Goal: Information Seeking & Learning: Learn about a topic

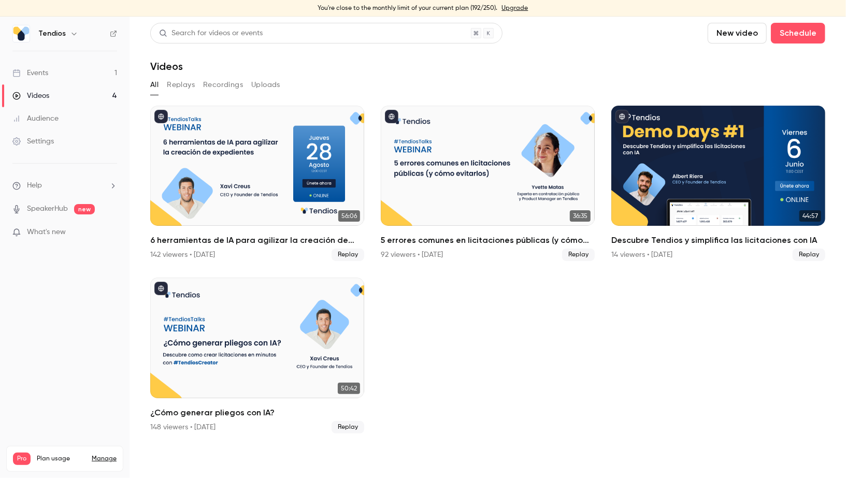
click at [84, 77] on link "Events 1" at bounding box center [65, 73] width 130 height 23
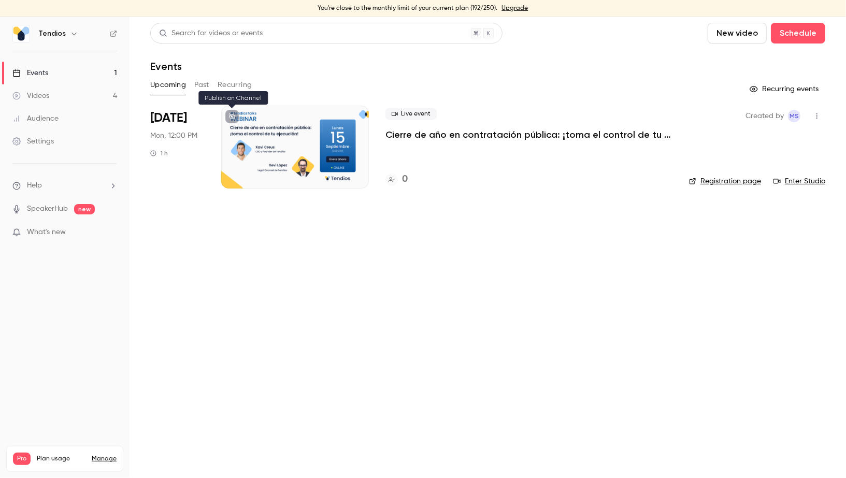
click at [231, 115] on icon at bounding box center [232, 116] width 6 height 6
click at [101, 75] on link "Events 1" at bounding box center [65, 73] width 130 height 23
click at [429, 135] on p "Cierre de año en contratación pública: ¡toma el control de tu ejecución!" at bounding box center [529, 135] width 287 height 12
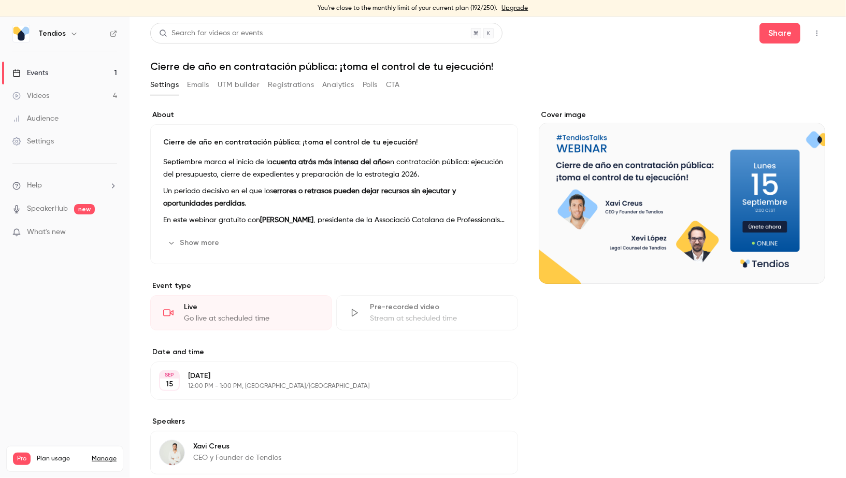
click at [314, 68] on h1 "Cierre de año en contratación pública: ¡toma el control de tu ejecución!" at bounding box center [487, 66] width 675 height 12
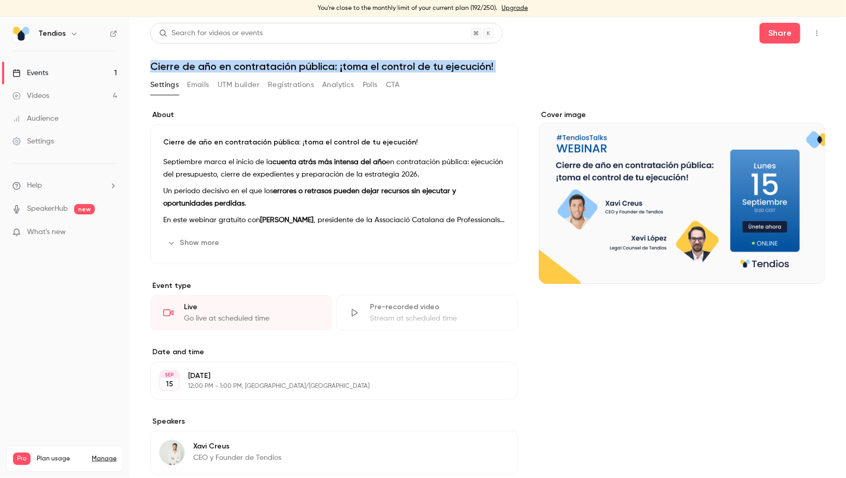
click at [314, 68] on h1 "Cierre de año en contratación pública: ¡toma el control de tu ejecución!" at bounding box center [487, 66] width 675 height 12
copy div "Cierre de año en contratación pública: ¡toma el control de tu ejecución! Settin…"
click at [70, 78] on link "Events 1" at bounding box center [65, 73] width 130 height 23
